Goal: Information Seeking & Learning: Check status

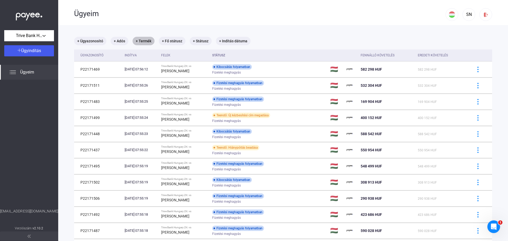
click at [143, 41] on mat-chip "+ Termék" at bounding box center [143, 41] width 22 height 8
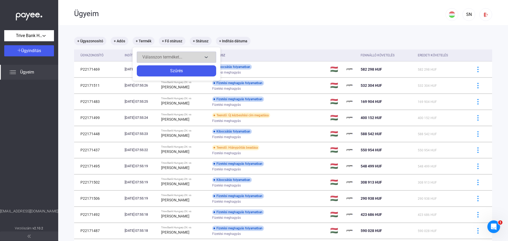
click at [172, 54] on div "Válasszon terméket..." at bounding box center [172, 57] width 60 height 6
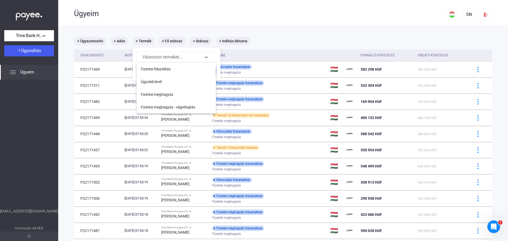
click at [162, 92] on span "Fizetési meghagyás" at bounding box center [157, 94] width 33 height 6
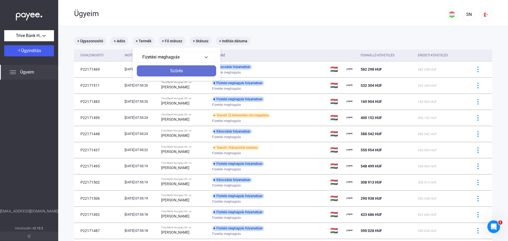
click at [186, 71] on div "Szűrés" at bounding box center [176, 71] width 76 height 6
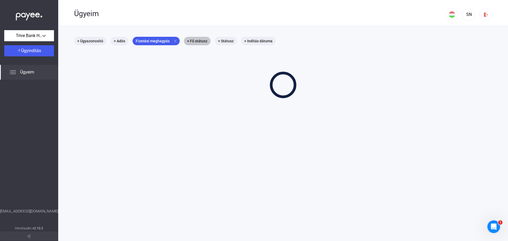
click at [198, 43] on mat-chip "+ Fő státusz" at bounding box center [197, 41] width 27 height 8
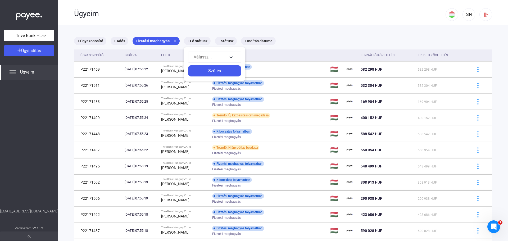
click at [225, 40] on div at bounding box center [254, 120] width 508 height 241
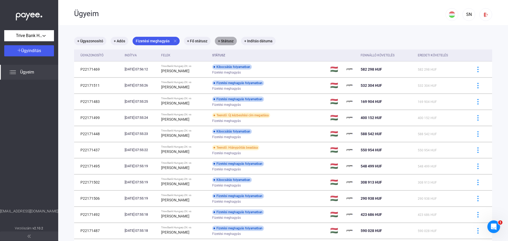
click at [225, 41] on mat-chip "+ Státusz" at bounding box center [226, 41] width 22 height 8
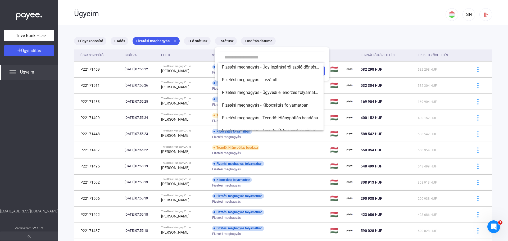
scroll to position [30, 0]
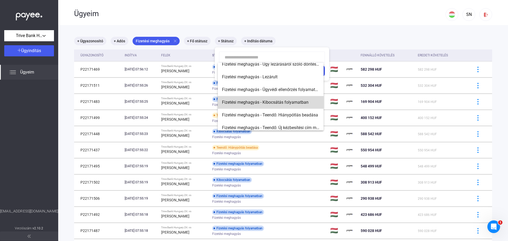
click at [283, 102] on span "Fizetési meghagyás - Kibocsátás folyamatban" at bounding box center [270, 102] width 97 height 6
type input "**********"
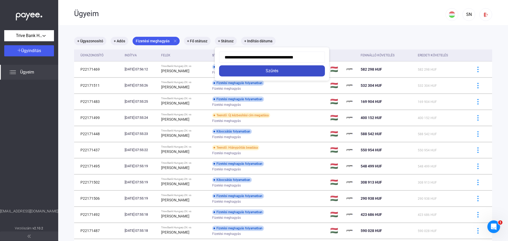
click at [282, 72] on div "Szűrés" at bounding box center [271, 71] width 103 height 6
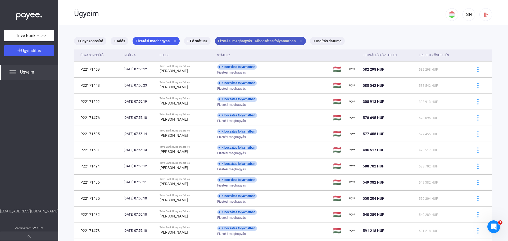
click at [287, 39] on mat-chip "Fizetési meghagyás - Kibocsátás folyamatban close" at bounding box center [260, 41] width 91 height 8
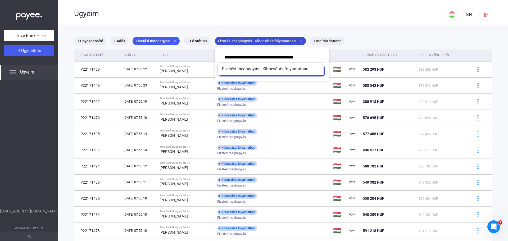
scroll to position [0, 0]
click at [364, 34] on div at bounding box center [254, 120] width 508 height 241
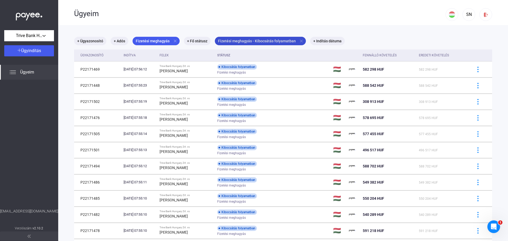
click at [299, 40] on mat-icon "close" at bounding box center [301, 41] width 5 height 5
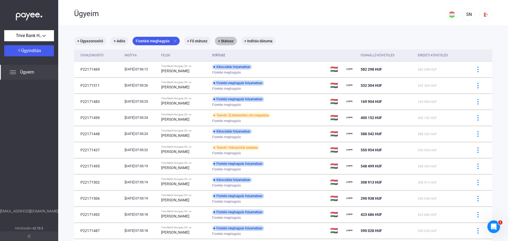
click at [222, 40] on mat-chip "+ Státusz" at bounding box center [226, 41] width 22 height 8
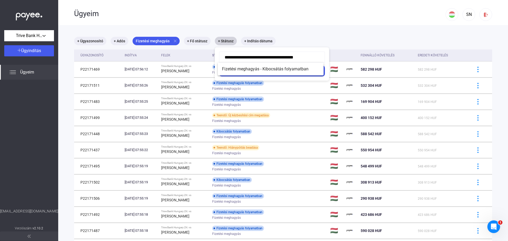
scroll to position [0, 0]
drag, startPoint x: 321, startPoint y: 37, endPoint x: 317, endPoint y: 36, distance: 3.6
click at [320, 37] on div at bounding box center [254, 120] width 508 height 241
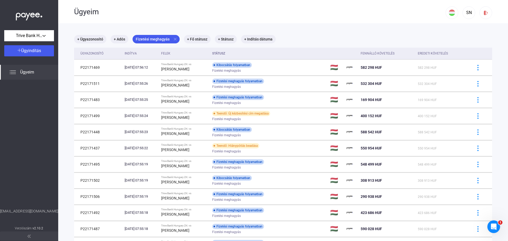
scroll to position [0, 0]
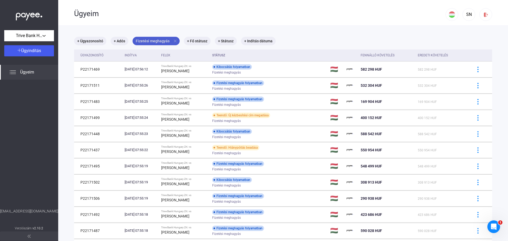
click at [174, 39] on mat-icon "close" at bounding box center [175, 41] width 5 height 5
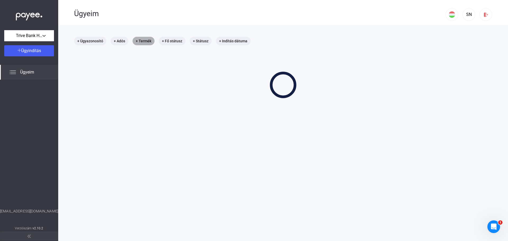
click at [143, 40] on mat-chip "+ Termék" at bounding box center [143, 41] width 22 height 8
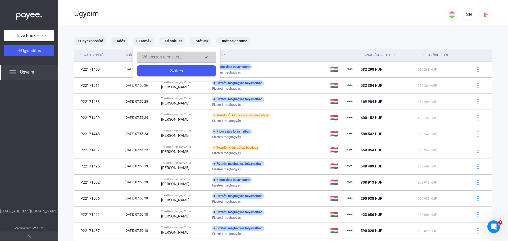
click at [184, 57] on div "Válasszon terméket..." at bounding box center [172, 57] width 60 height 6
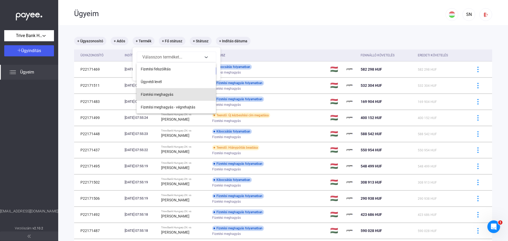
click at [162, 95] on span "Fizetési meghagyás" at bounding box center [157, 94] width 33 height 6
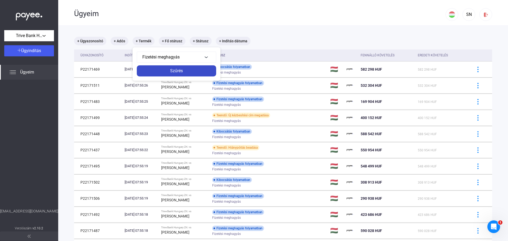
click at [187, 72] on div "Szűrés" at bounding box center [176, 71] width 76 height 6
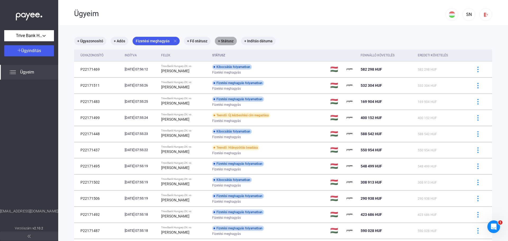
click at [224, 41] on mat-chip "+ Státusz" at bounding box center [226, 41] width 22 height 8
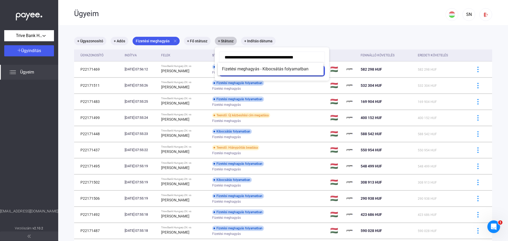
scroll to position [0, 0]
click at [325, 39] on div at bounding box center [254, 120] width 508 height 241
